Goal: Task Accomplishment & Management: Manage account settings

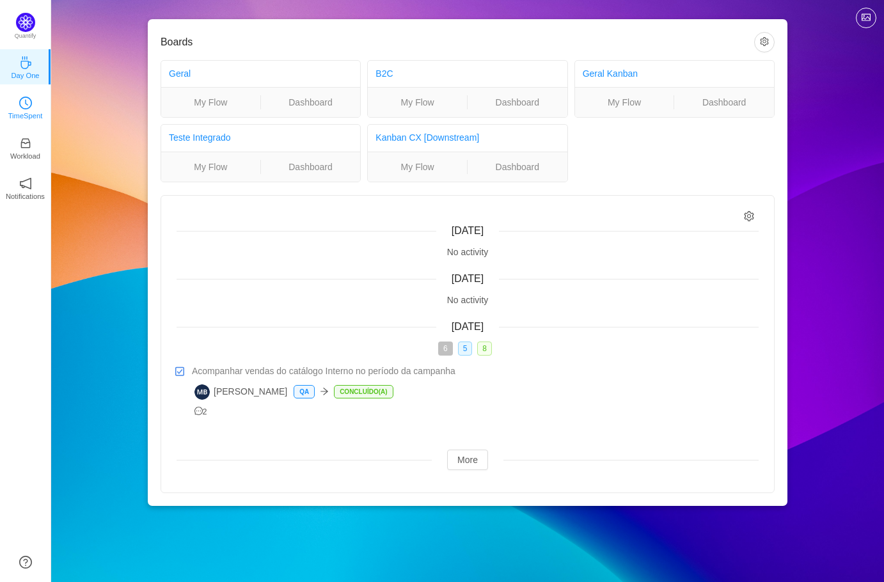
click at [19, 106] on link "TimeSpent" at bounding box center [25, 106] width 13 height 13
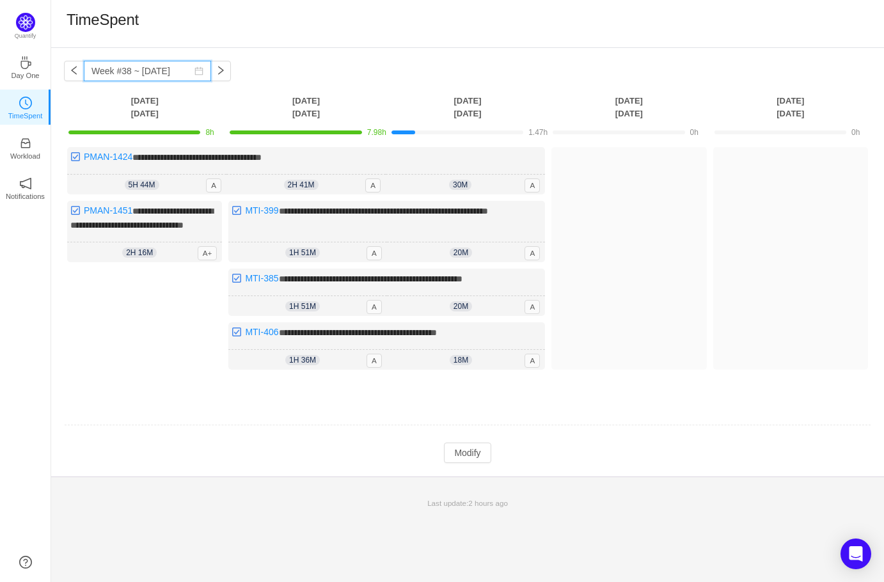
click at [144, 63] on input "Week #38 ~ [DATE]" at bounding box center [147, 71] width 127 height 20
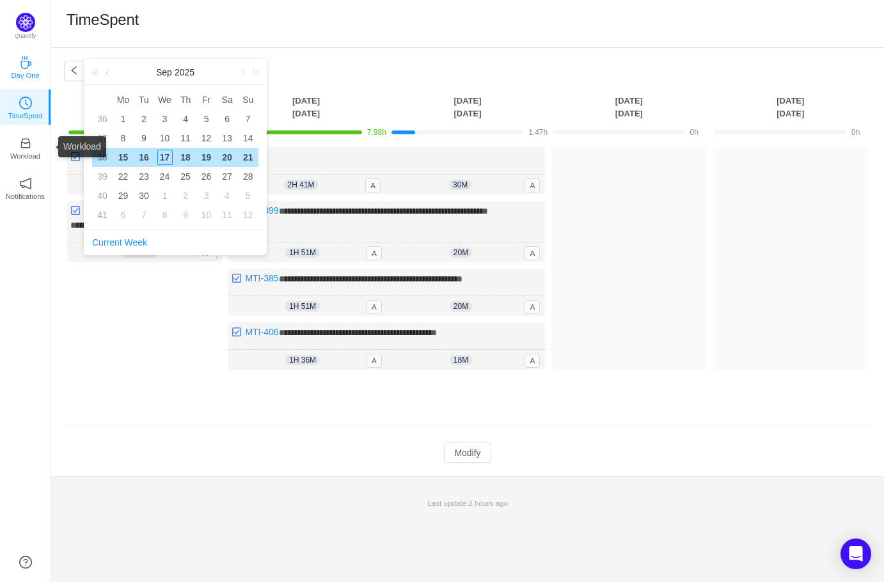
click at [19, 73] on link "Day One" at bounding box center [25, 66] width 13 height 13
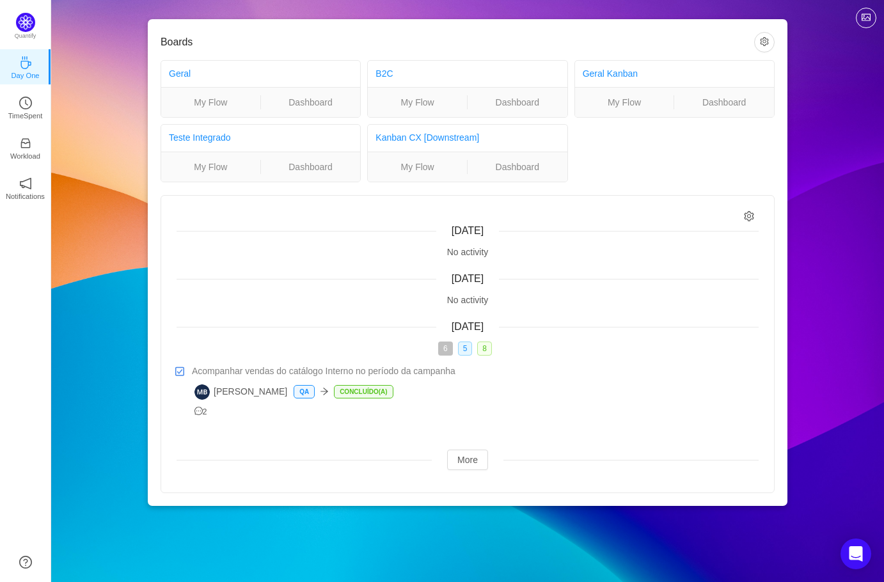
click at [29, 86] on ul "Day One TimeSpent Workload Notifications About" at bounding box center [25, 136] width 51 height 179
click at [26, 97] on icon "icon: clock-circle" at bounding box center [25, 103] width 13 height 13
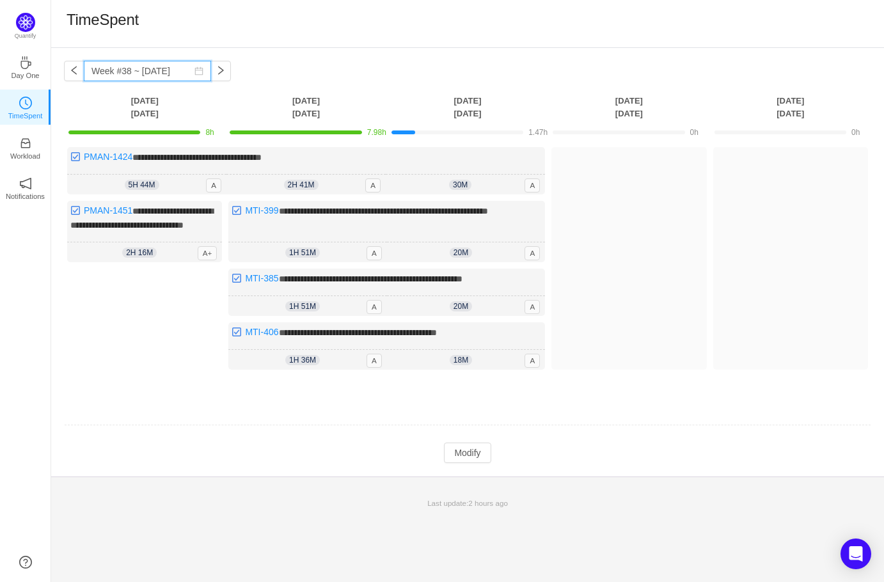
click at [141, 70] on input "Week #38 ~ [DATE]" at bounding box center [147, 71] width 127 height 20
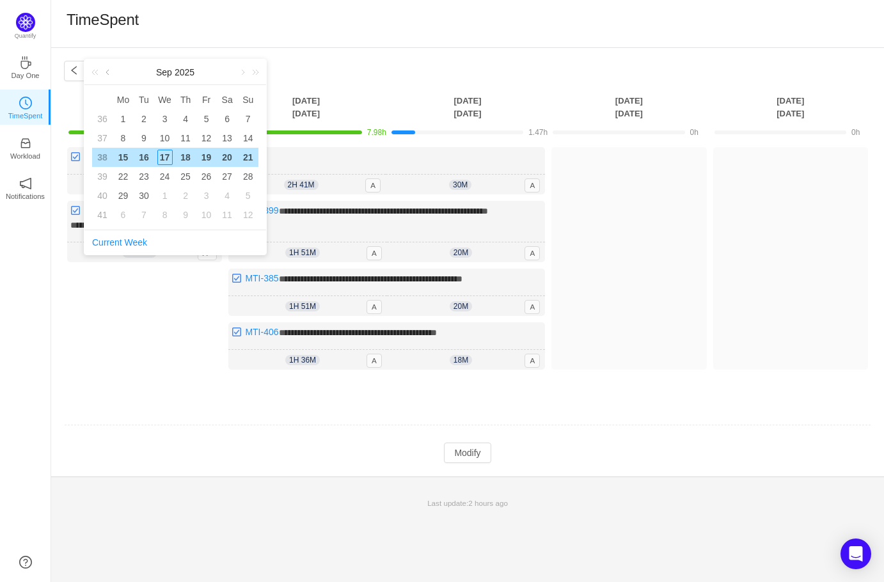
click at [108, 76] on link at bounding box center [109, 73] width 12 height 26
click at [183, 175] on div "21" at bounding box center [185, 176] width 15 height 15
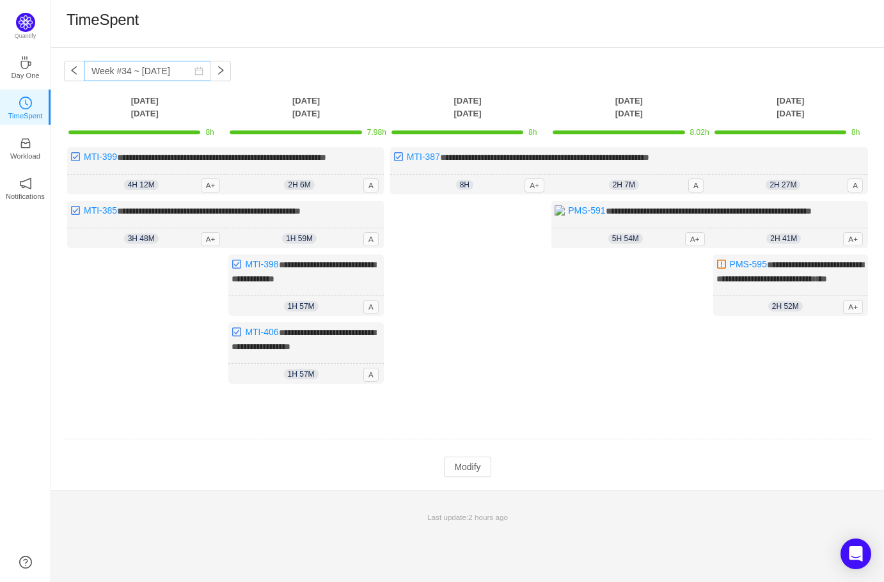
click at [202, 70] on icon "icon: calendar" at bounding box center [199, 71] width 8 height 8
click at [403, 63] on div "**********" at bounding box center [467, 269] width 833 height 443
click at [136, 75] on input "Week #34 ~ [DATE]" at bounding box center [147, 71] width 127 height 20
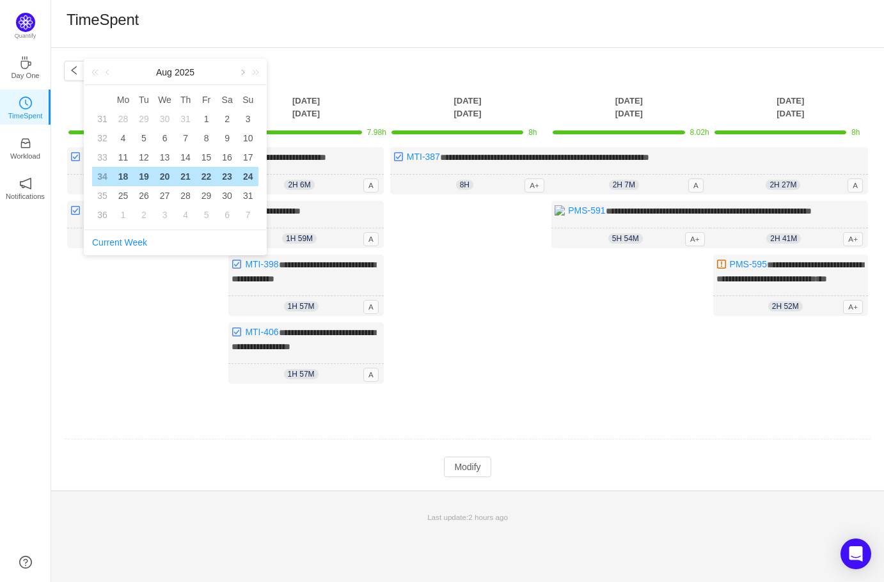
click at [241, 68] on link at bounding box center [242, 73] width 12 height 26
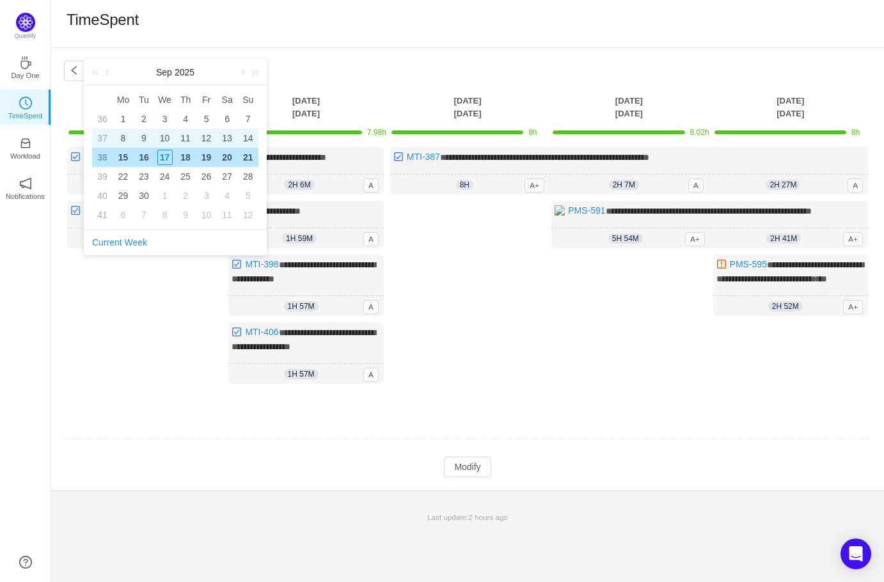
click at [124, 137] on div "8" at bounding box center [122, 138] width 15 height 15
type input "Week #37 ~ [DATE]"
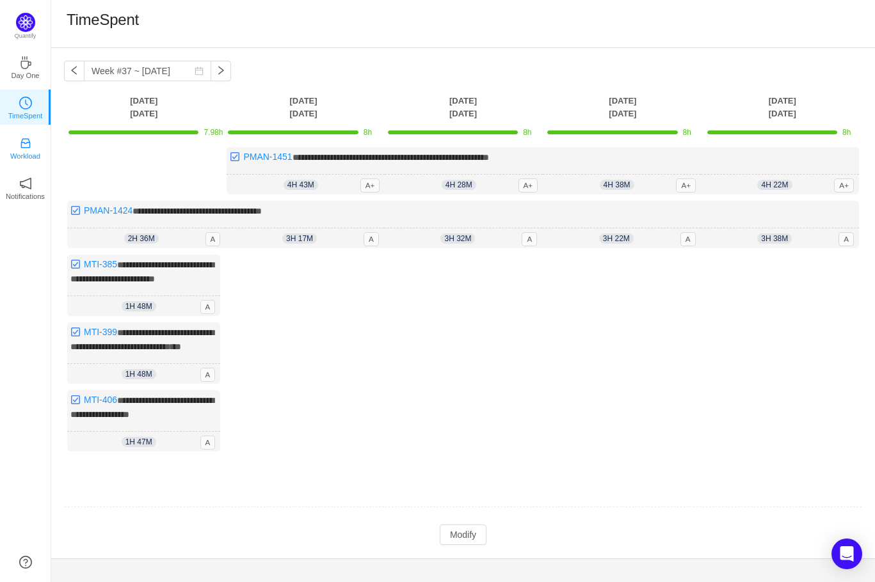
click at [19, 146] on icon "icon: inbox" at bounding box center [25, 143] width 13 height 13
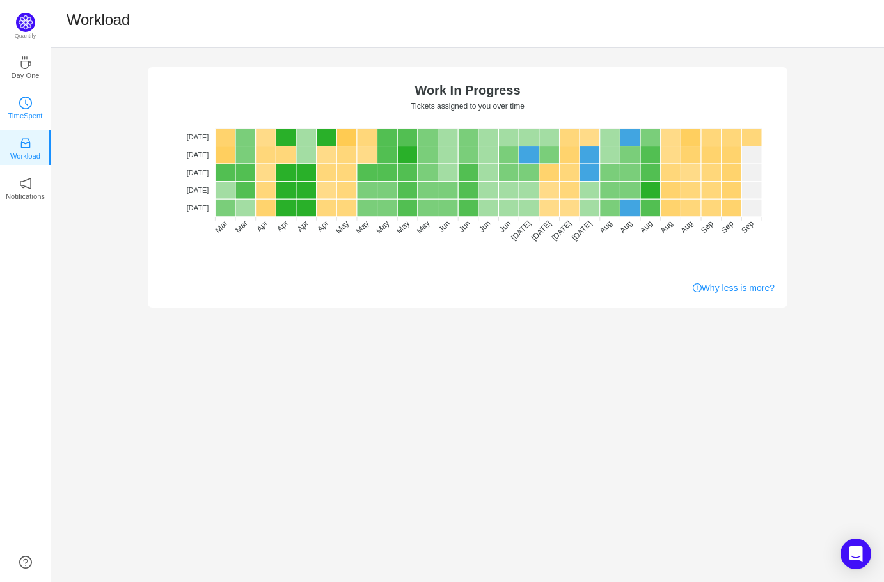
click at [31, 105] on icon "icon: clock-circle" at bounding box center [25, 103] width 13 height 13
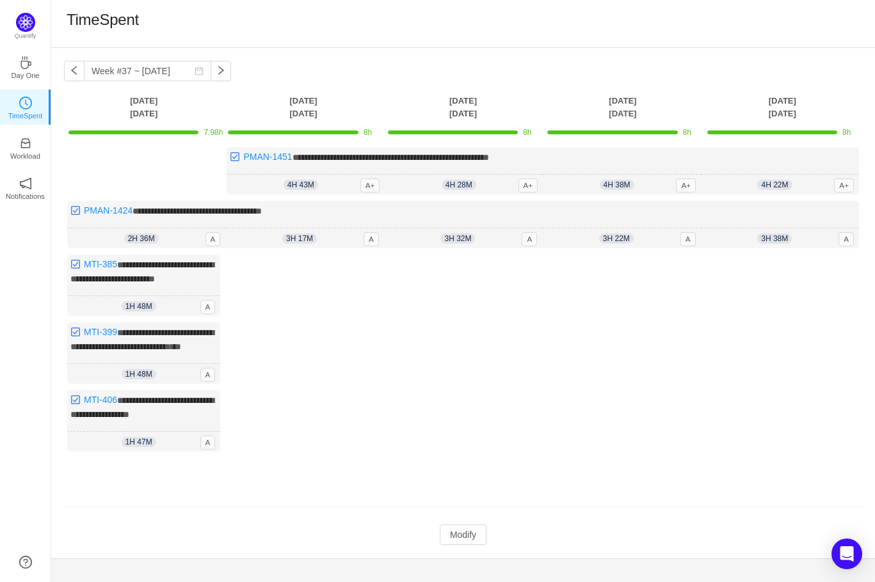
click at [365, 133] on span "8h" at bounding box center [368, 132] width 8 height 9
click at [335, 209] on div "**********" at bounding box center [463, 224] width 792 height 47
drag, startPoint x: 518, startPoint y: 423, endPoint x: 495, endPoint y: 476, distance: 58.2
click at [518, 424] on div "Log Time" at bounding box center [463, 357] width 153 height 204
click at [259, 154] on link "PMAN-1451" at bounding box center [267, 157] width 49 height 10
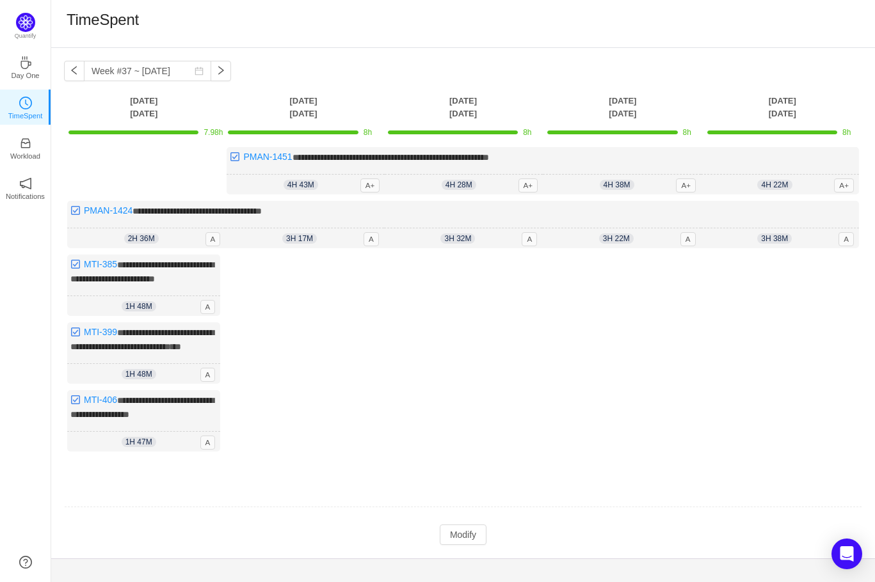
click at [218, 130] on span "7.98h" at bounding box center [213, 132] width 19 height 9
click at [139, 96] on th "[DATE]" at bounding box center [143, 107] width 159 height 26
click at [72, 72] on button "button" at bounding box center [74, 71] width 20 height 20
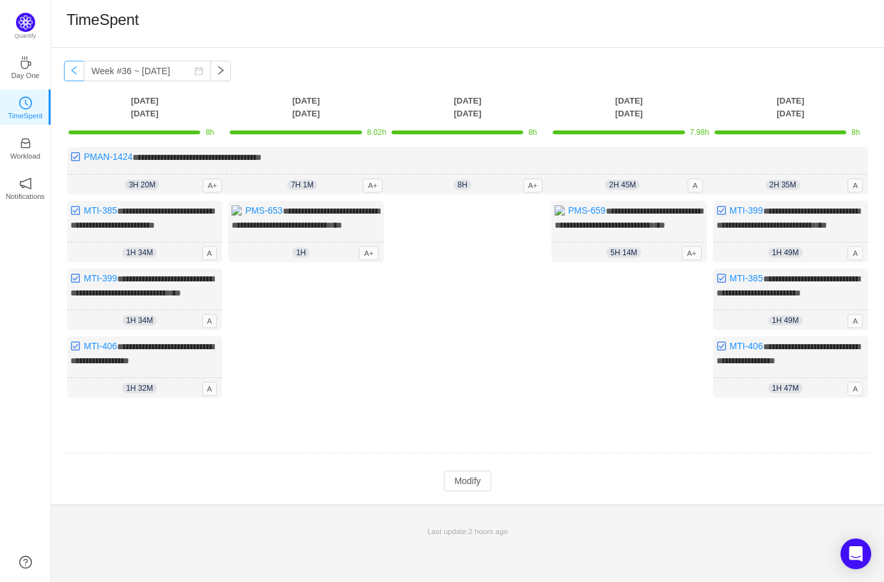
click at [72, 72] on button "button" at bounding box center [74, 71] width 20 height 20
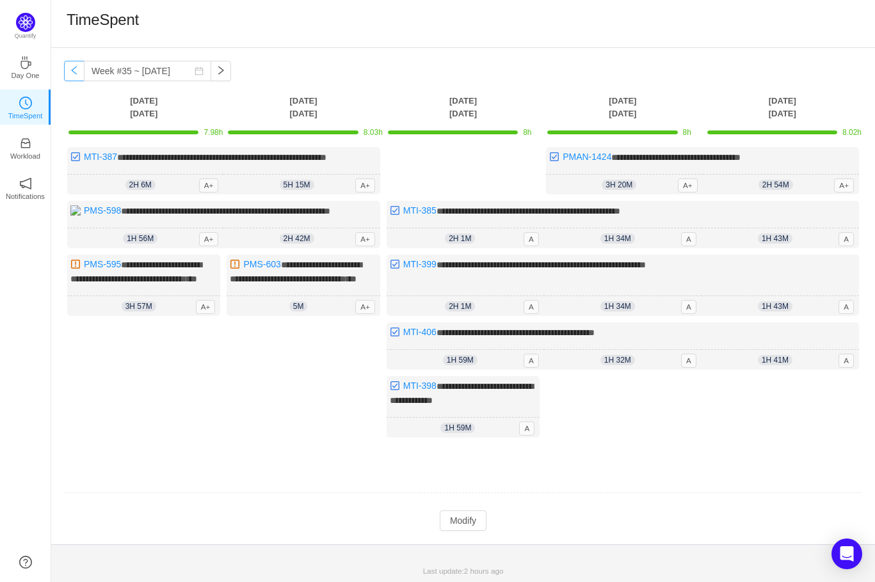
click at [72, 72] on button "button" at bounding box center [74, 71] width 20 height 20
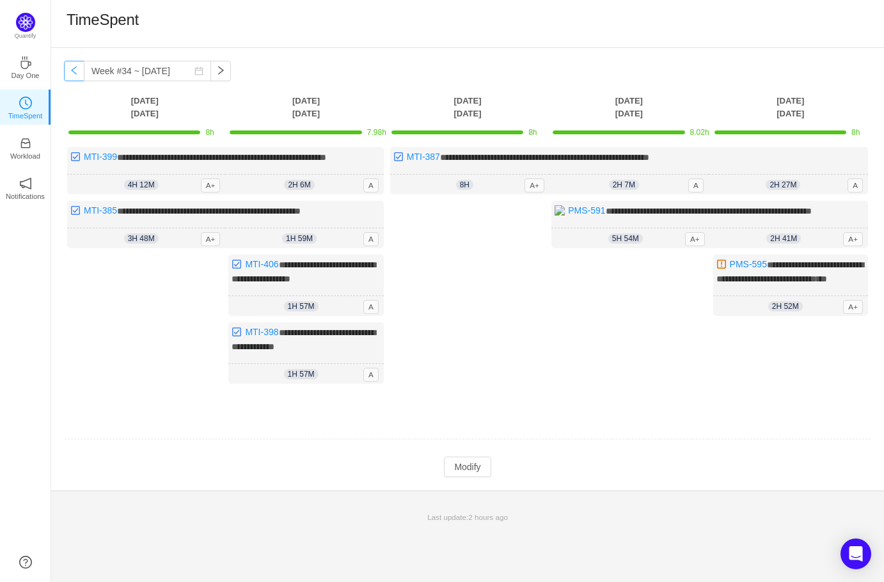
click at [72, 72] on button "button" at bounding box center [74, 71] width 20 height 20
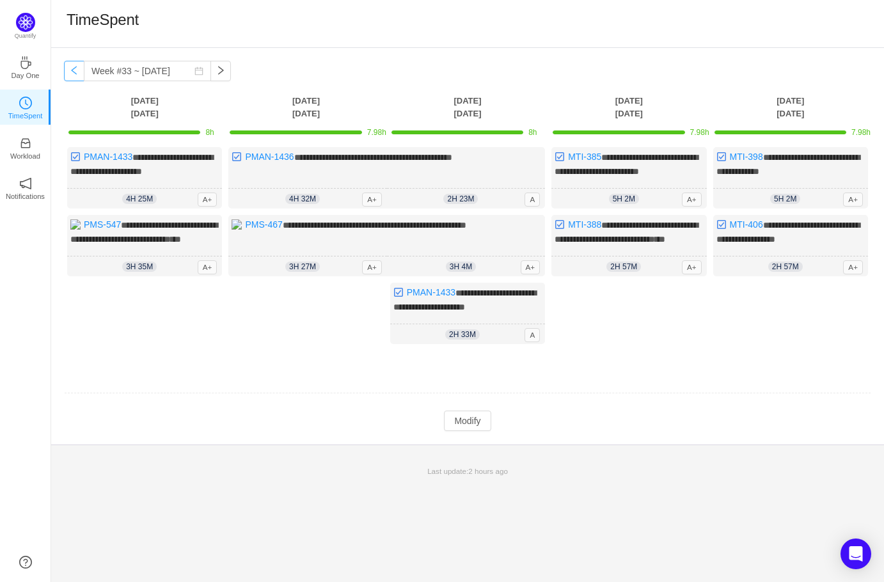
click at [73, 74] on button "button" at bounding box center [74, 71] width 20 height 20
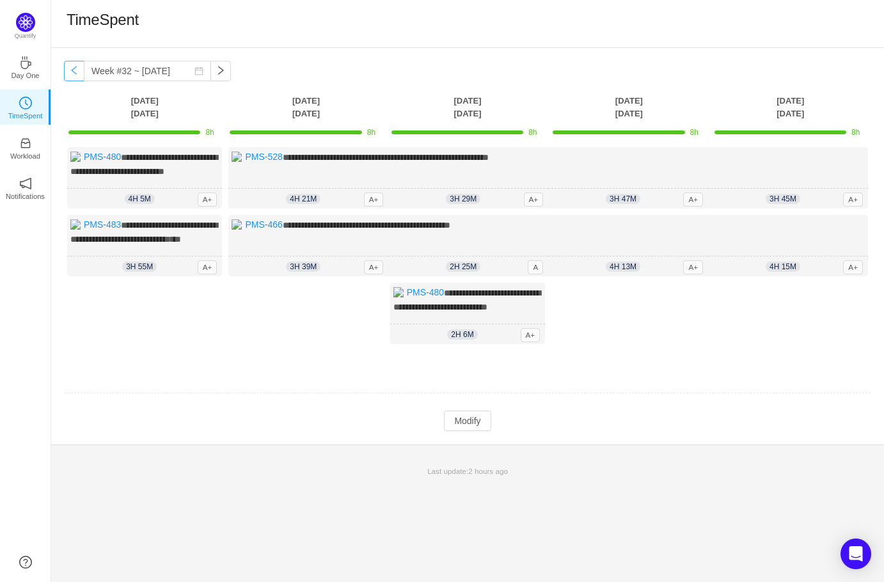
click at [73, 74] on button "button" at bounding box center [74, 71] width 20 height 20
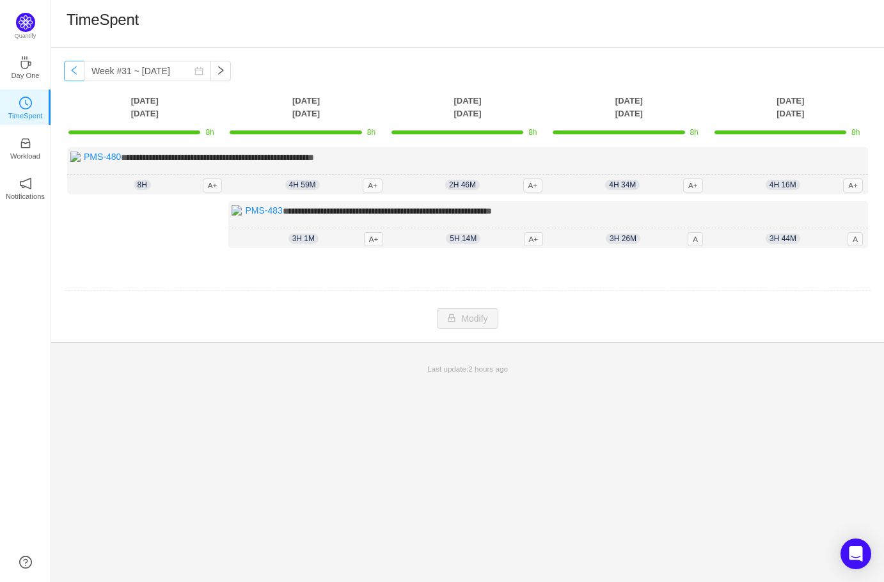
click at [73, 74] on button "button" at bounding box center [74, 71] width 20 height 20
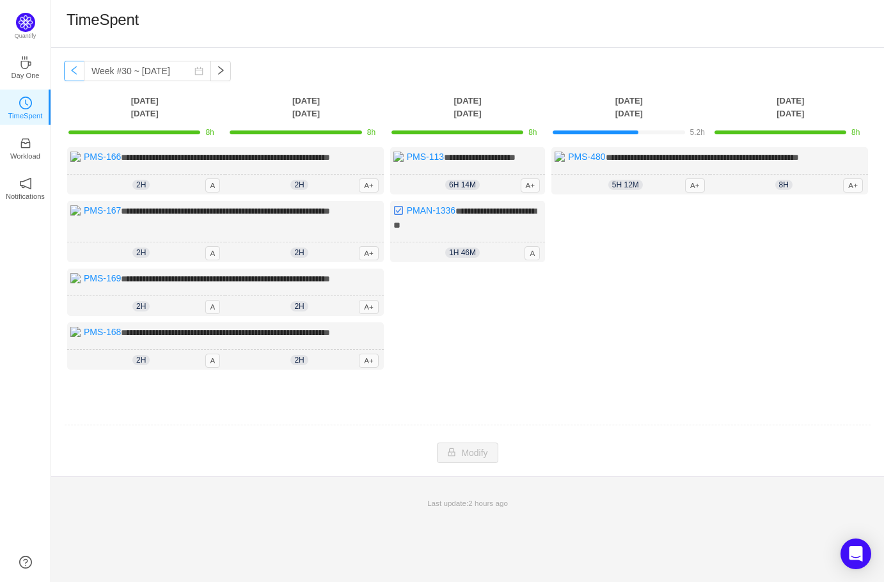
click at [73, 74] on button "button" at bounding box center [74, 71] width 20 height 20
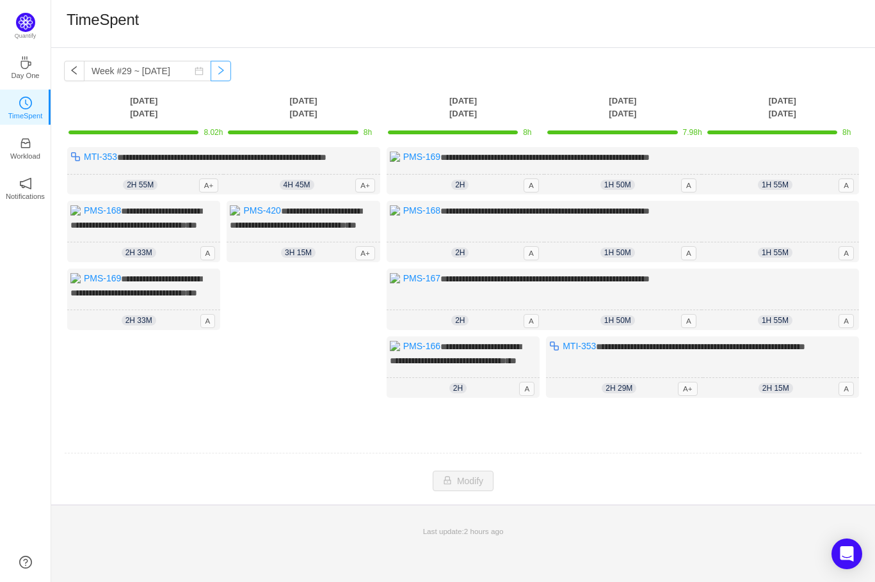
click at [225, 73] on button "button" at bounding box center [221, 71] width 20 height 20
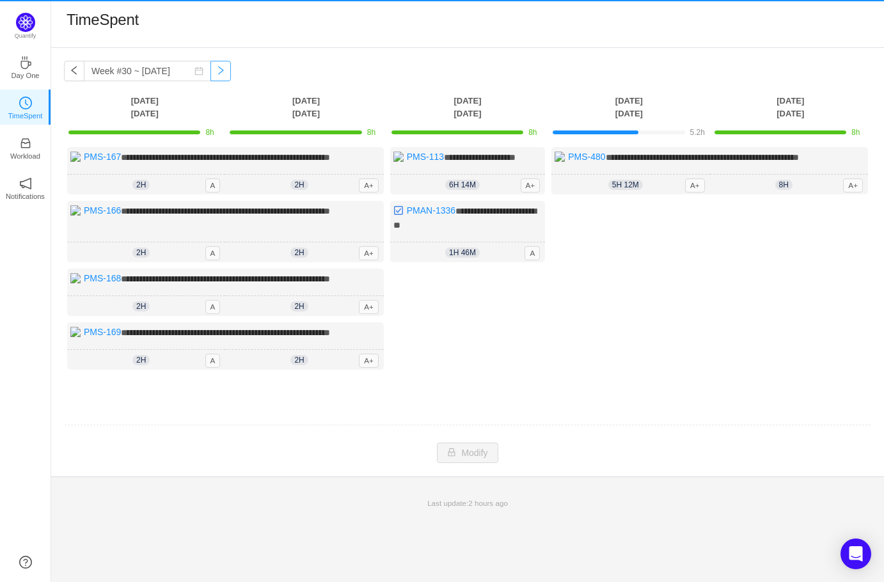
click at [225, 73] on button "button" at bounding box center [221, 71] width 20 height 20
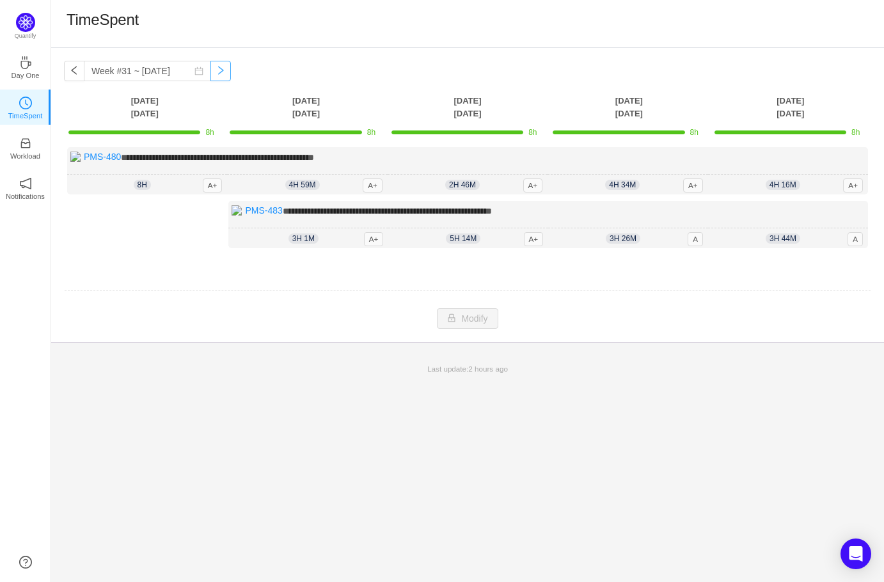
click at [223, 67] on button "button" at bounding box center [221, 71] width 20 height 20
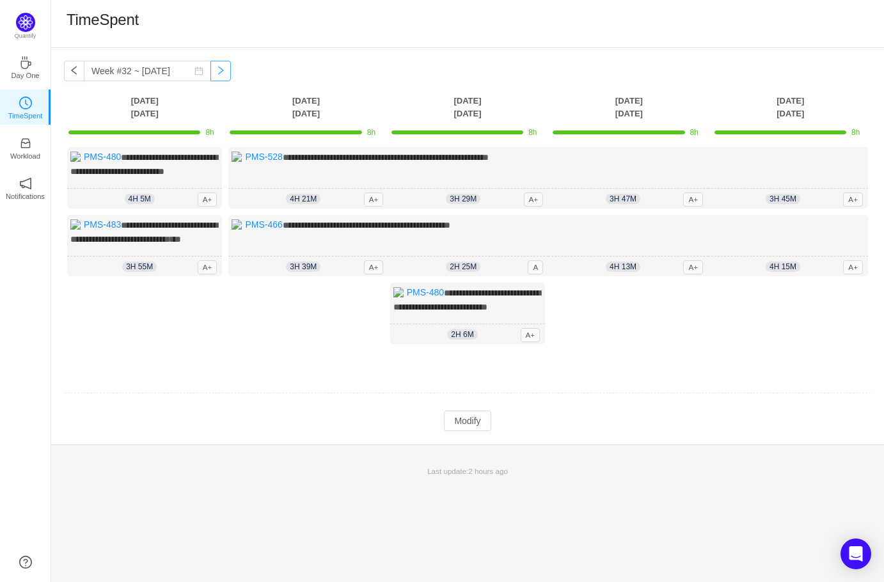
click at [223, 67] on button "button" at bounding box center [221, 71] width 20 height 20
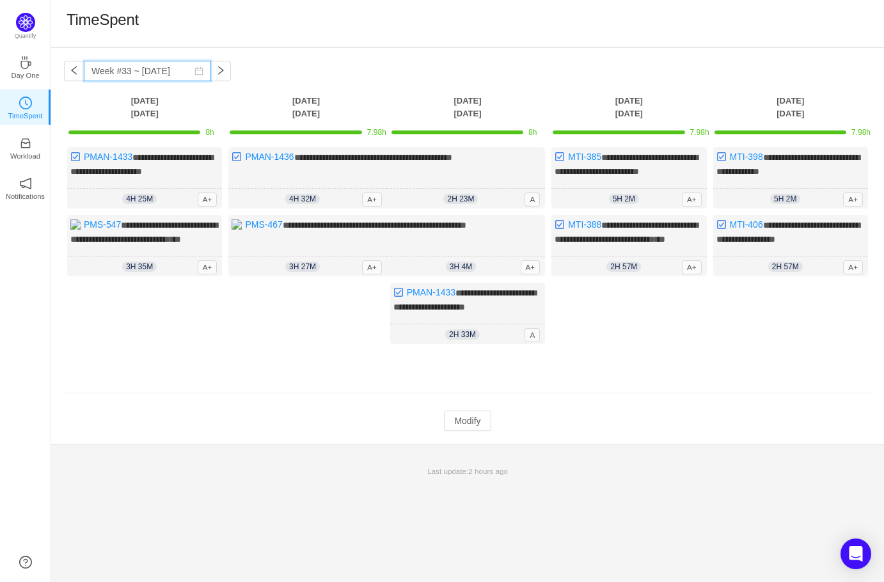
click at [147, 75] on input "Week #33 ~ [DATE]" at bounding box center [147, 71] width 127 height 20
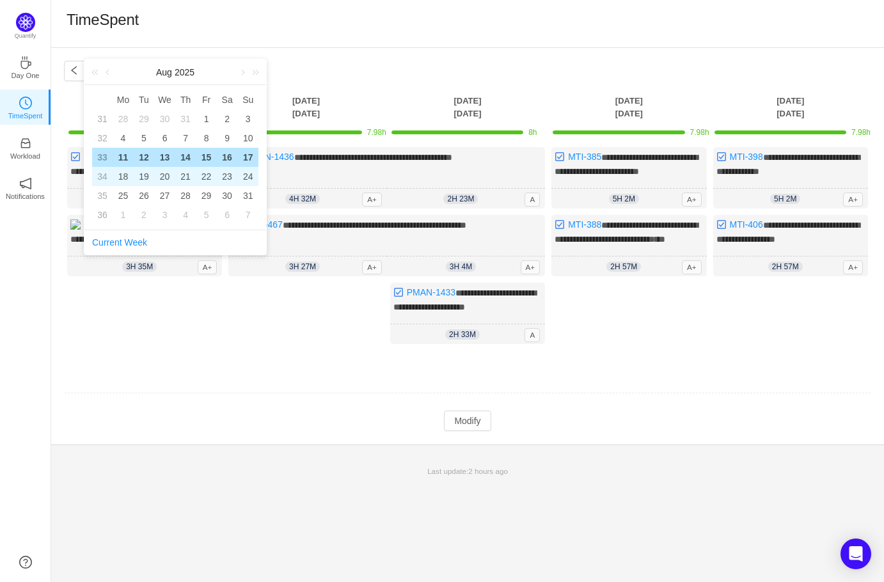
click at [189, 177] on div "21" at bounding box center [185, 176] width 15 height 15
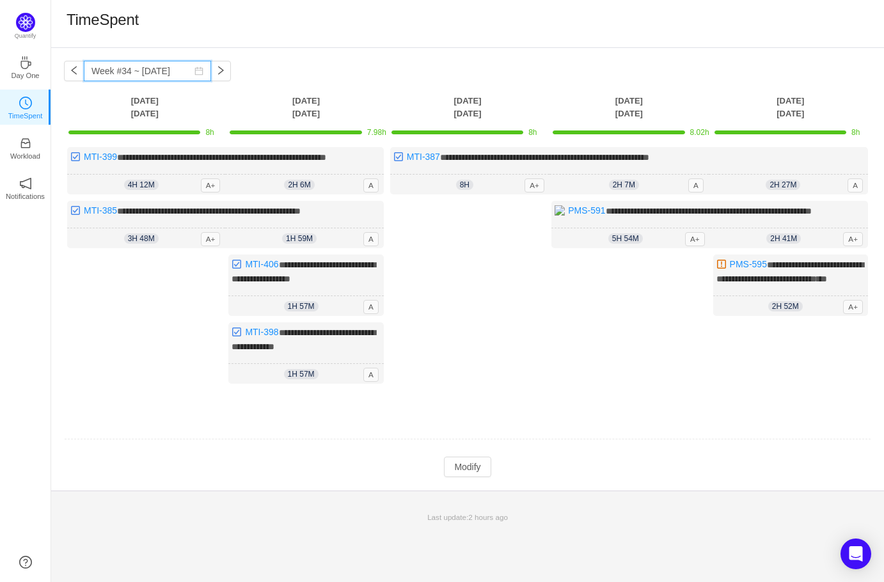
click at [152, 75] on input "Week #34 ~ [DATE]" at bounding box center [147, 71] width 127 height 20
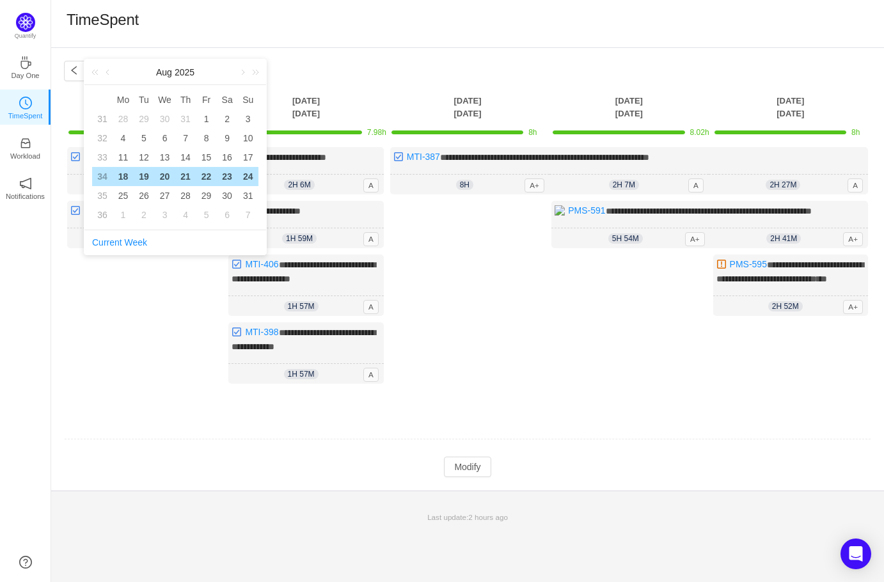
click at [99, 356] on div "Log Time" at bounding box center [144, 326] width 155 height 142
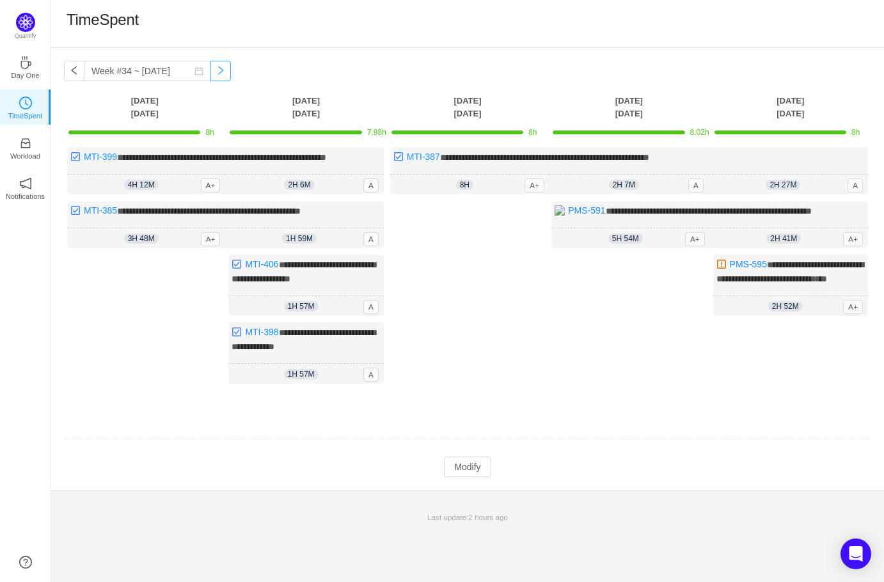
click at [226, 76] on button "button" at bounding box center [221, 71] width 20 height 20
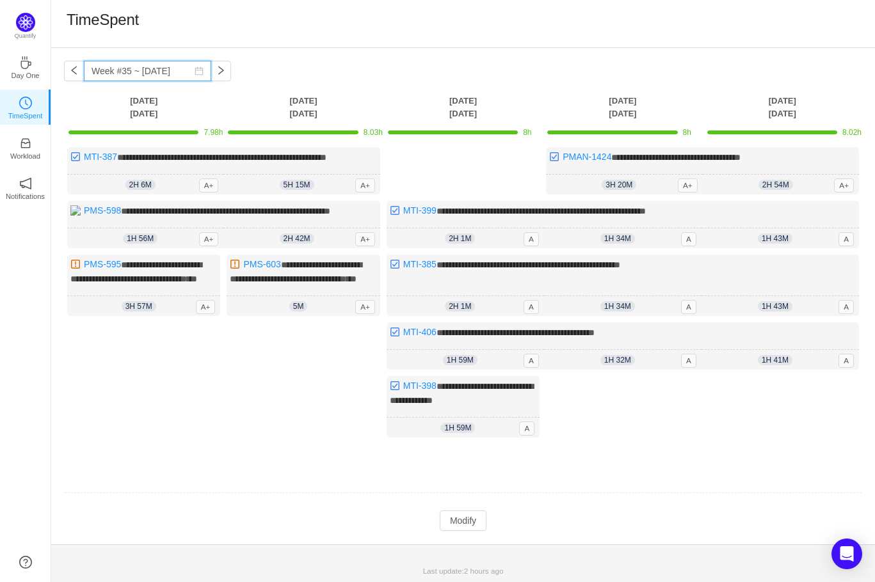
click at [156, 76] on input "Week #35 ~ [DATE]" at bounding box center [147, 71] width 127 height 20
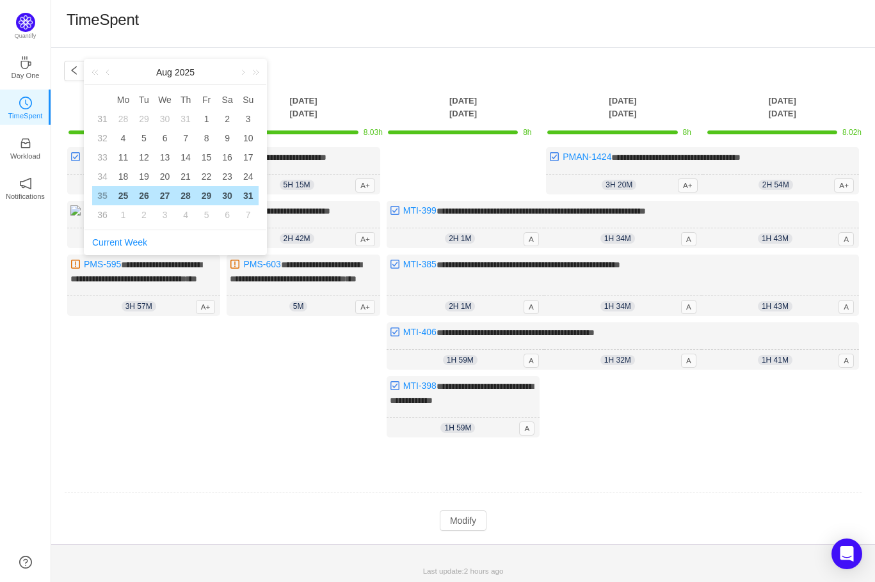
click at [259, 435] on div "Log Time" at bounding box center [303, 387] width 153 height 128
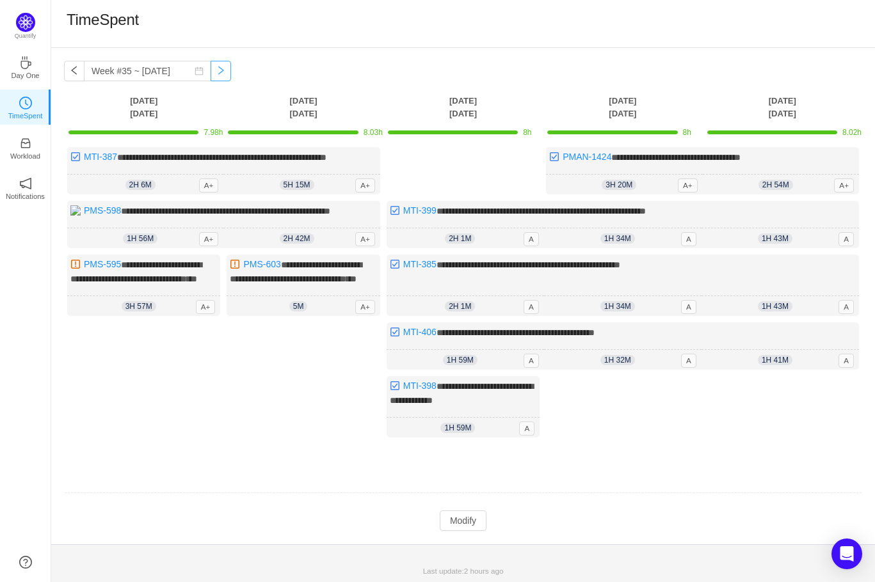
click at [226, 69] on button "button" at bounding box center [221, 71] width 20 height 20
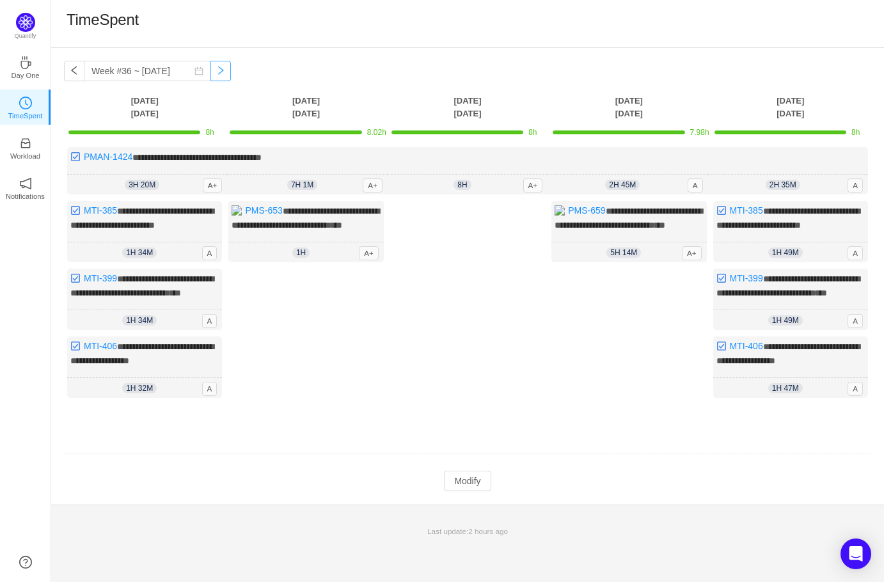
click at [221, 72] on button "button" at bounding box center [221, 71] width 20 height 20
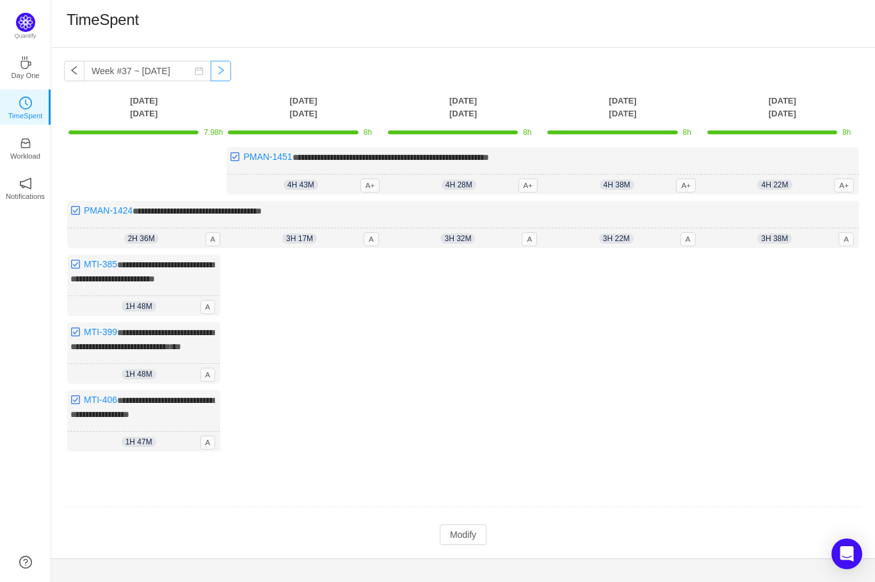
click at [221, 72] on button "button" at bounding box center [221, 71] width 20 height 20
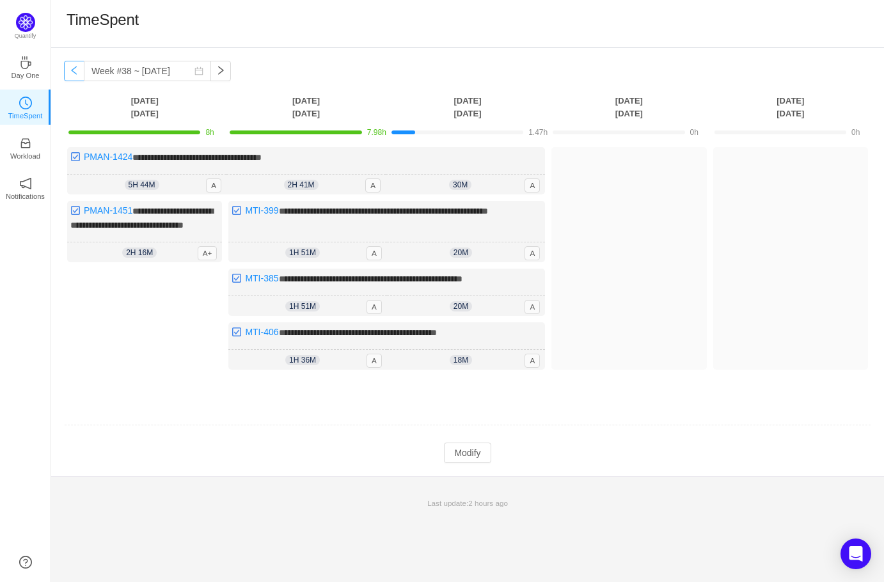
click at [79, 74] on button "button" at bounding box center [74, 71] width 20 height 20
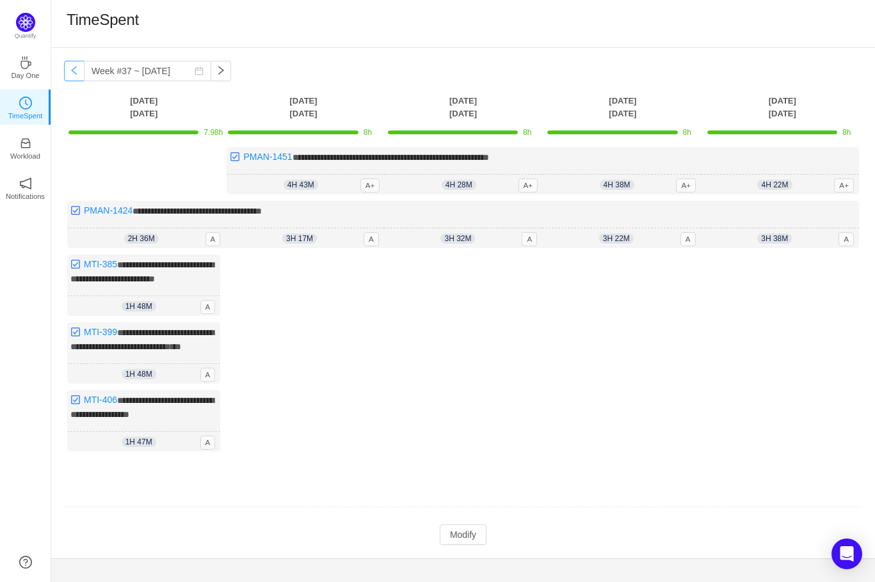
click at [79, 74] on button "button" at bounding box center [74, 71] width 20 height 20
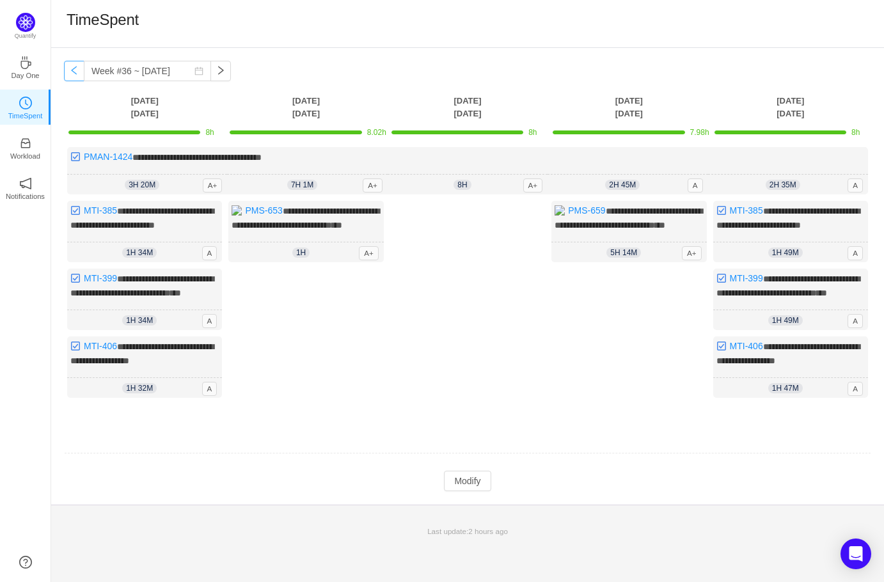
click at [79, 74] on button "button" at bounding box center [74, 71] width 20 height 20
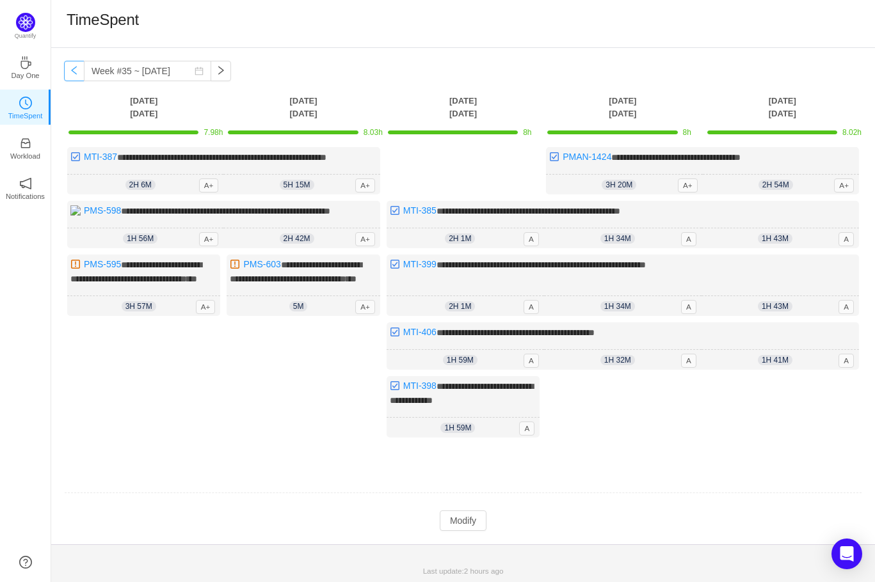
click at [79, 74] on button "button" at bounding box center [74, 71] width 20 height 20
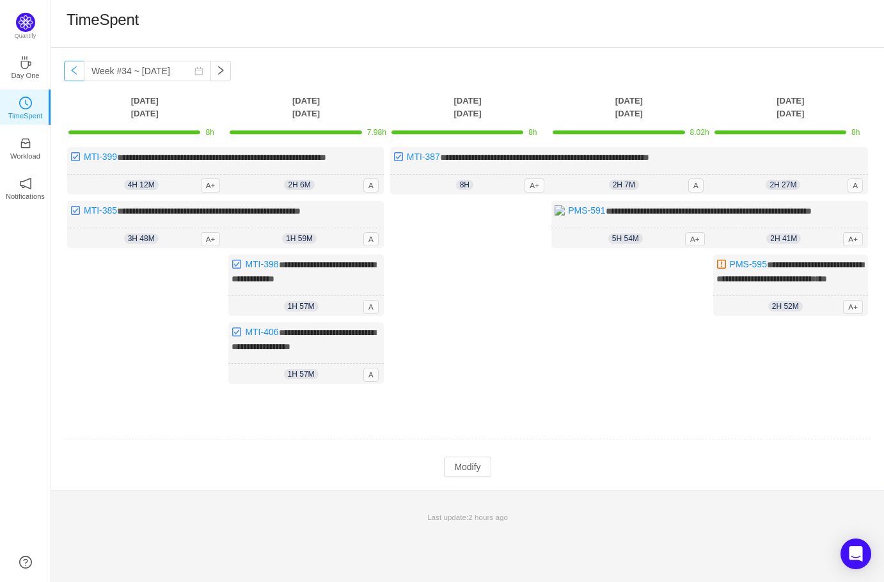
click at [79, 74] on button "button" at bounding box center [74, 71] width 20 height 20
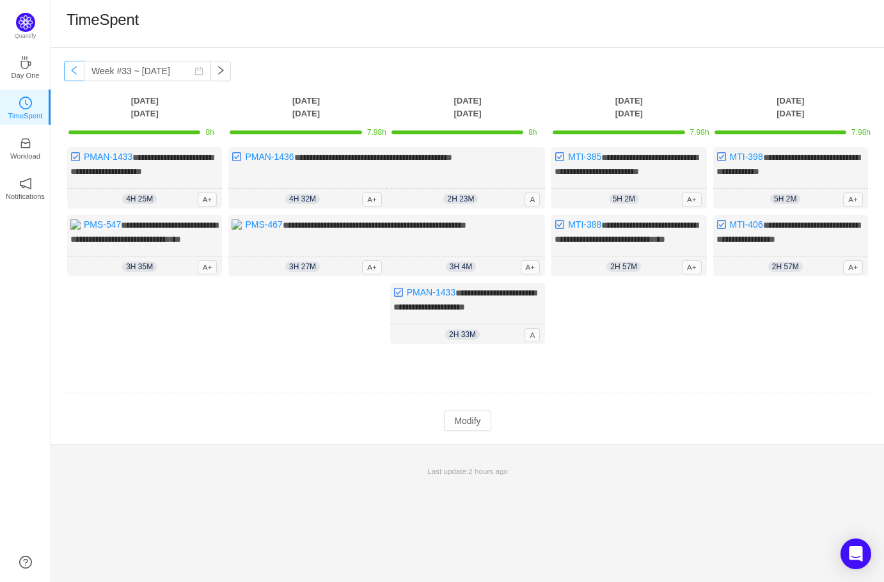
click at [79, 74] on button "button" at bounding box center [74, 71] width 20 height 20
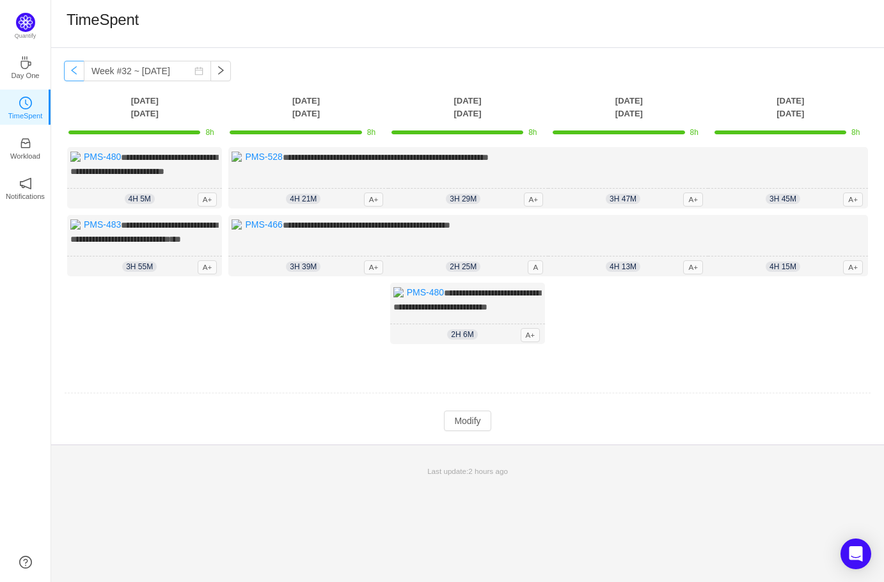
click at [79, 74] on button "button" at bounding box center [74, 71] width 20 height 20
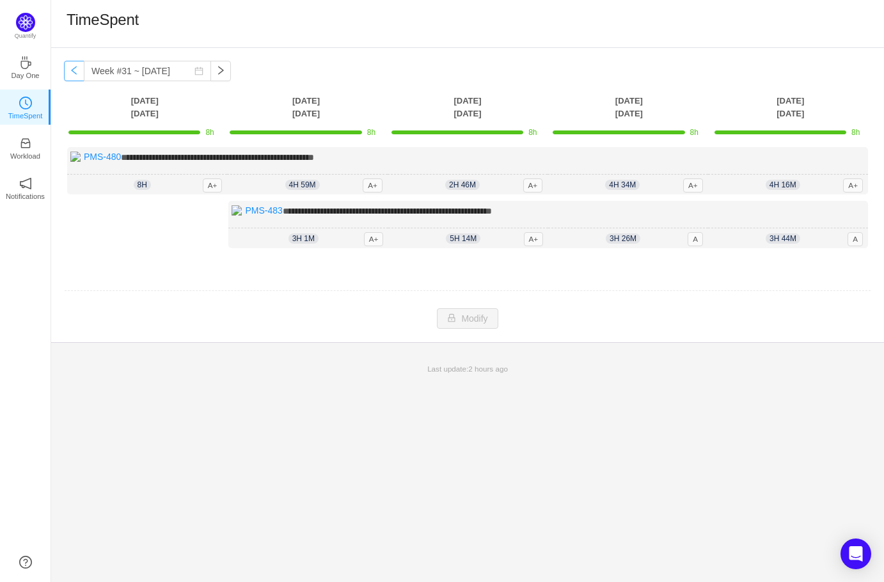
click at [73, 69] on button "button" at bounding box center [74, 71] width 20 height 20
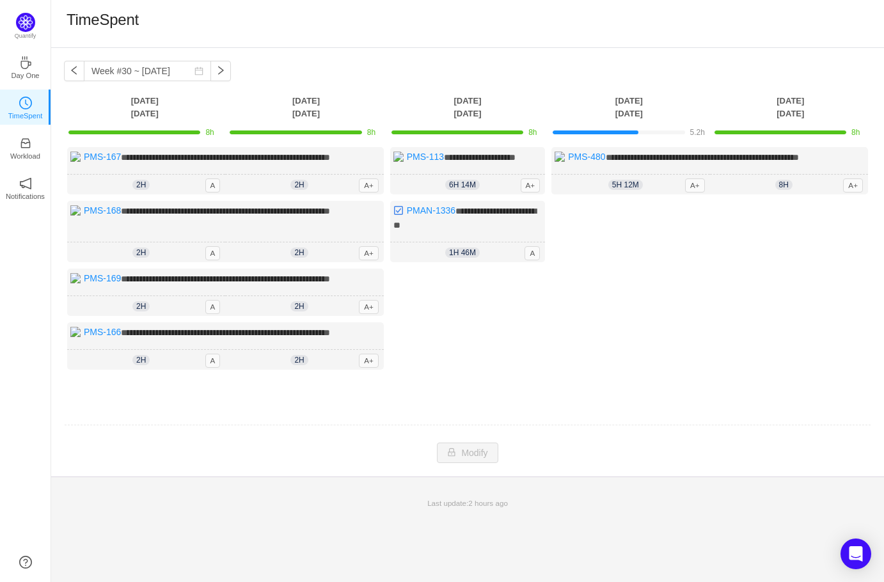
click at [242, 81] on div "**********" at bounding box center [467, 262] width 833 height 429
click at [231, 77] on button "button" at bounding box center [221, 71] width 20 height 20
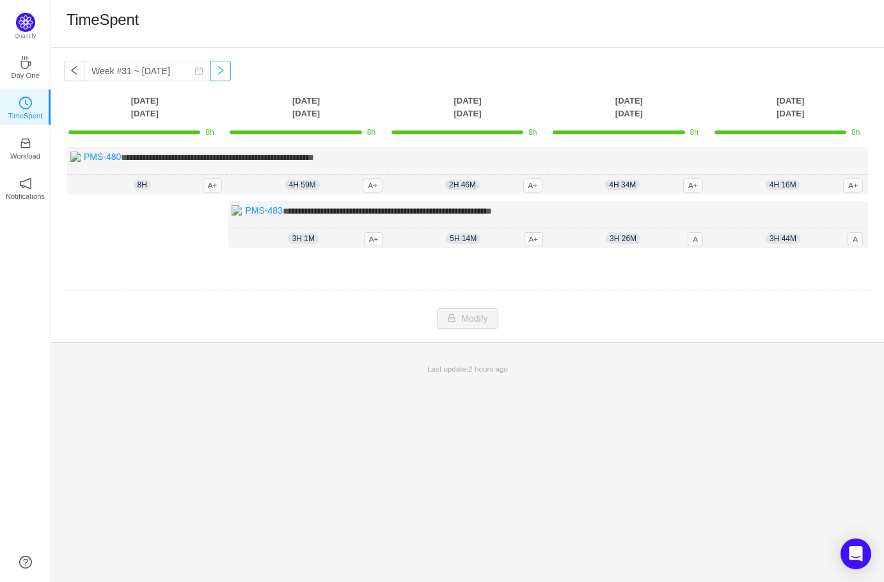
click at [231, 77] on button "button" at bounding box center [221, 71] width 20 height 20
type input "Week #32 ~ [DATE]"
